Goal: Transaction & Acquisition: Purchase product/service

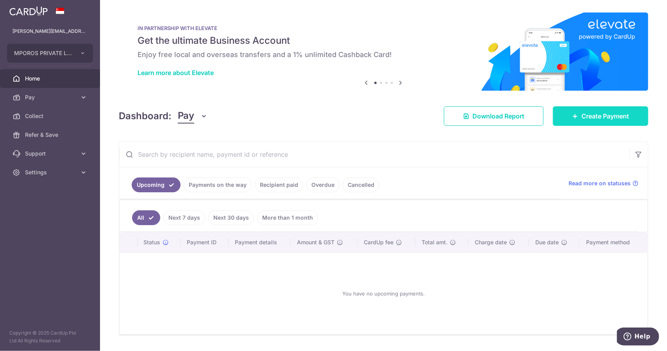
click at [581, 117] on span "Create Payment" at bounding box center [605, 115] width 48 height 9
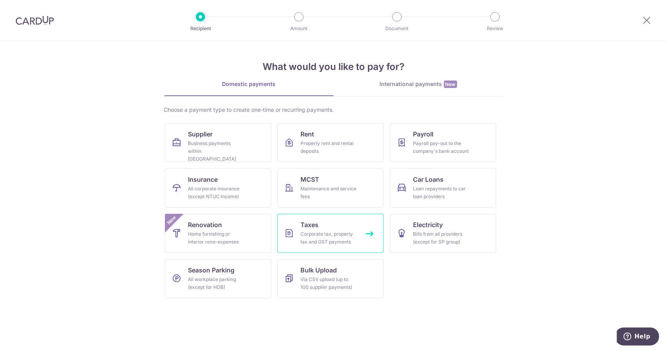
click at [316, 223] on span "Taxes" at bounding box center [310, 224] width 18 height 9
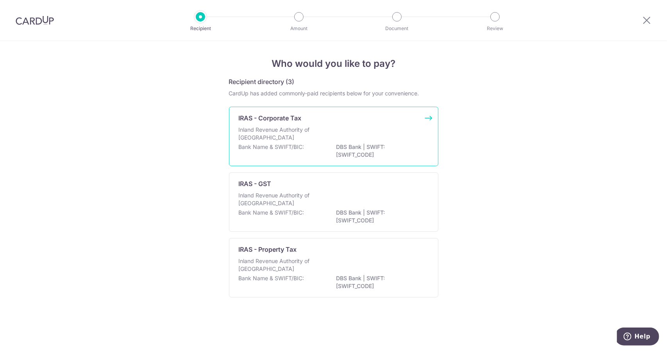
click at [323, 148] on div "Bank Name & SWIFT/BIC: DBS Bank | SWIFT: [SWIFT_CODE]" at bounding box center [334, 151] width 190 height 16
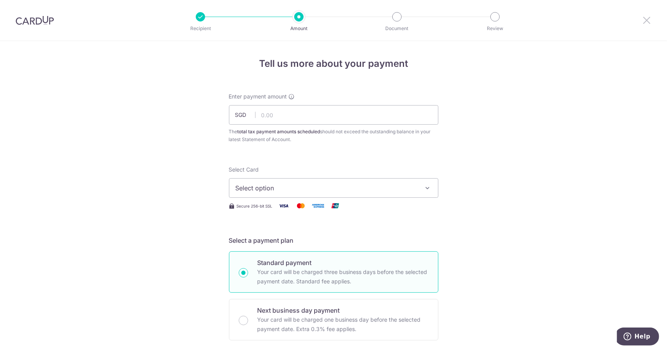
click at [644, 20] on icon at bounding box center [646, 20] width 9 height 10
